Goal: Information Seeking & Learning: Check status

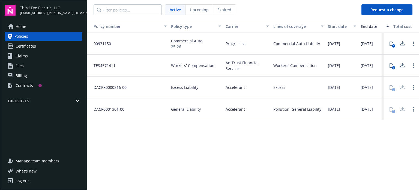
click at [183, 41] on span "Commercial Auto" at bounding box center [186, 41] width 31 height 6
click at [390, 43] on icon at bounding box center [392, 43] width 4 height 4
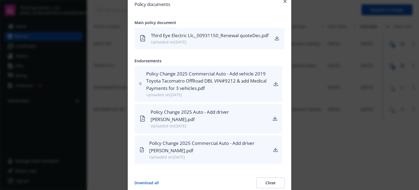
click at [320, 12] on div at bounding box center [209, 95] width 419 height 190
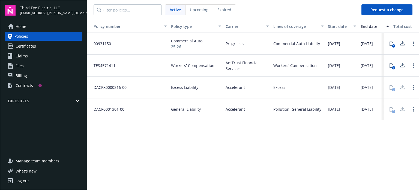
click at [392, 66] on icon at bounding box center [391, 65] width 4 height 4
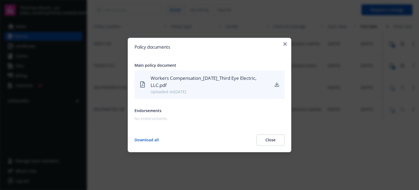
click at [286, 43] on icon "button" at bounding box center [285, 43] width 3 height 3
